Goal: Find specific page/section: Find specific page/section

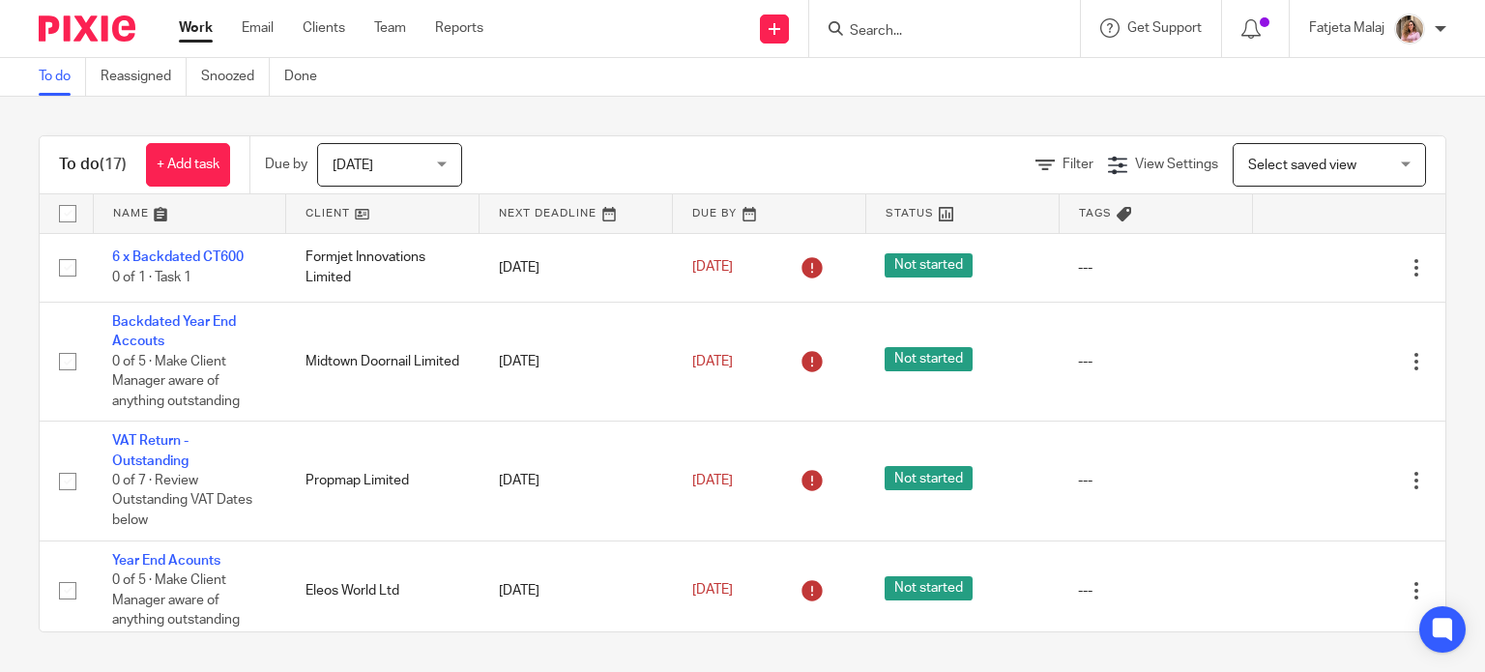
click at [936, 42] on div at bounding box center [944, 28] width 271 height 57
click at [936, 20] on form at bounding box center [951, 28] width 206 height 24
click at [925, 34] on input "Search" at bounding box center [935, 31] width 174 height 17
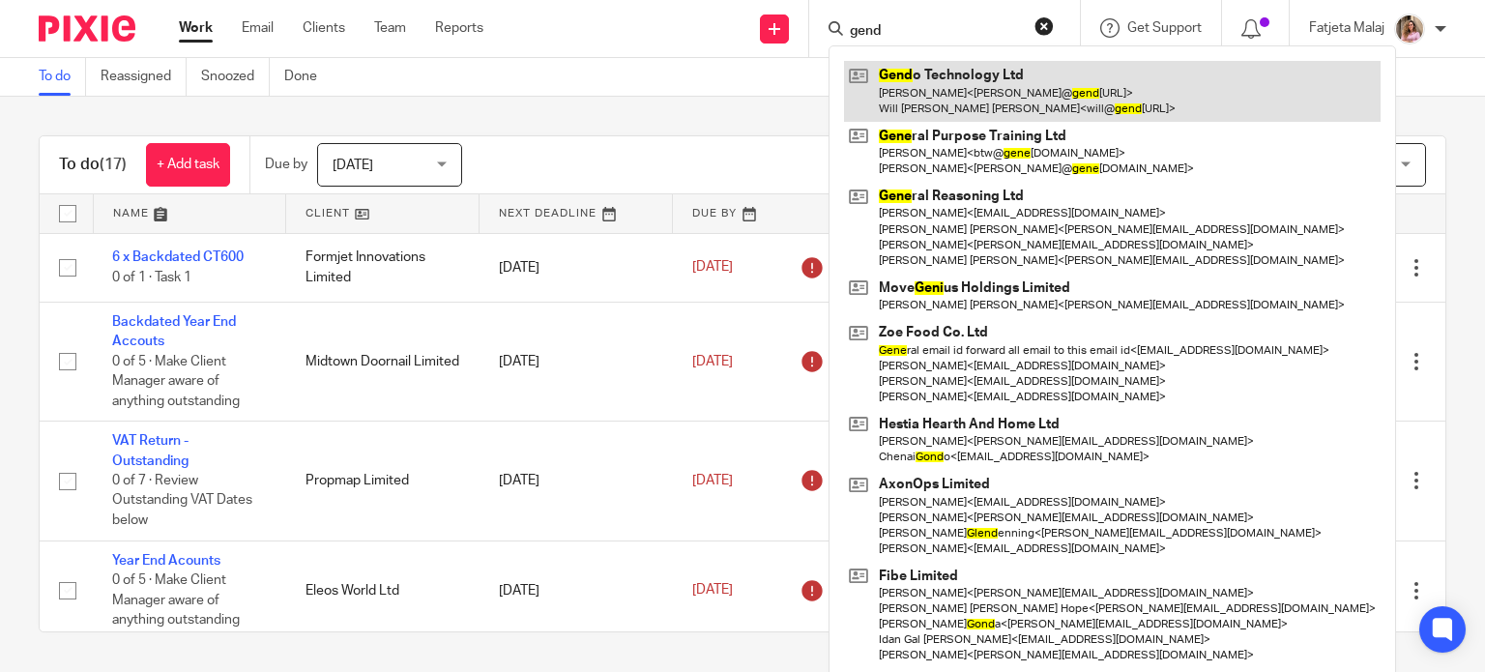
type input "gend"
click at [932, 90] on link at bounding box center [1112, 91] width 537 height 60
